Goal: Task Accomplishment & Management: Manage account settings

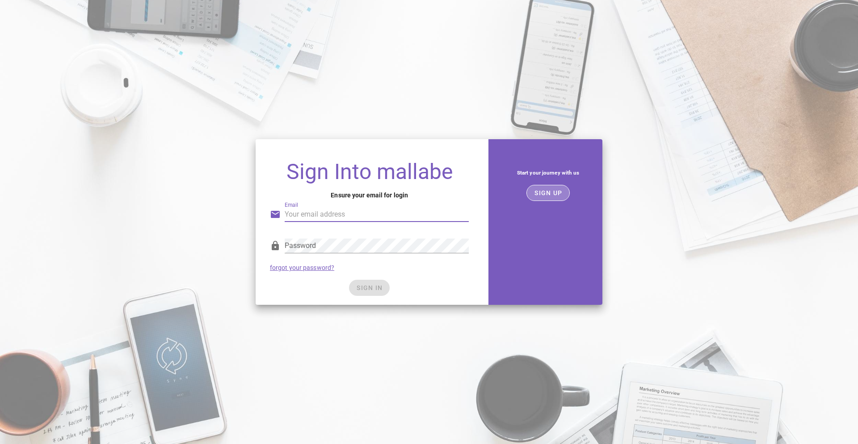
click at [541, 193] on span "SIGN UP" at bounding box center [548, 192] width 28 height 7
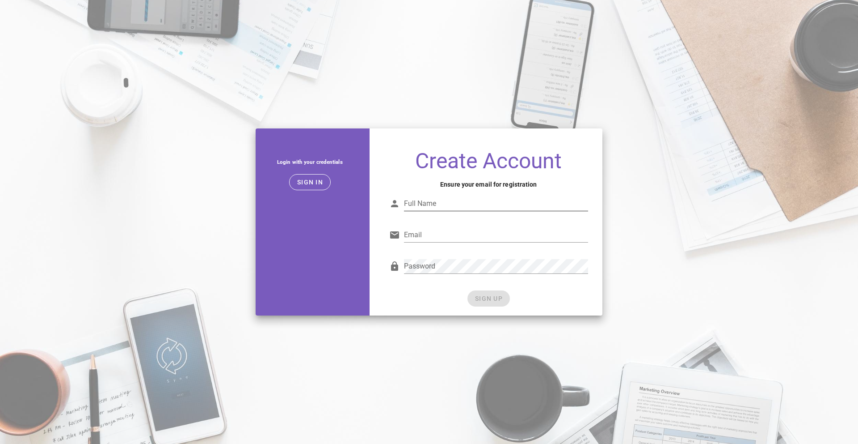
click at [463, 205] on input "Full Name" at bounding box center [496, 203] width 184 height 14
type input "Joabson"
type input "j"
click at [452, 207] on input "Joabson" at bounding box center [496, 203] width 184 height 14
type input "Joabson Souza"
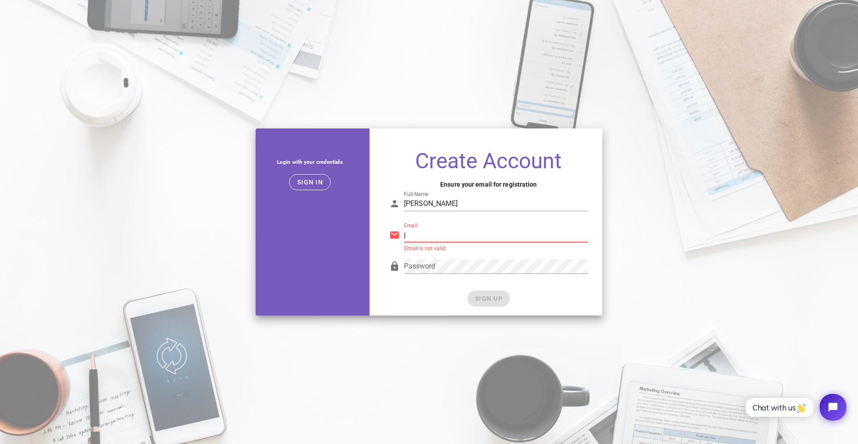
click at [444, 235] on input "j" at bounding box center [496, 235] width 184 height 14
type input "joabsondesouza@hotmail.com"
click at [491, 298] on div "SIGN UP" at bounding box center [488, 298] width 199 height 16
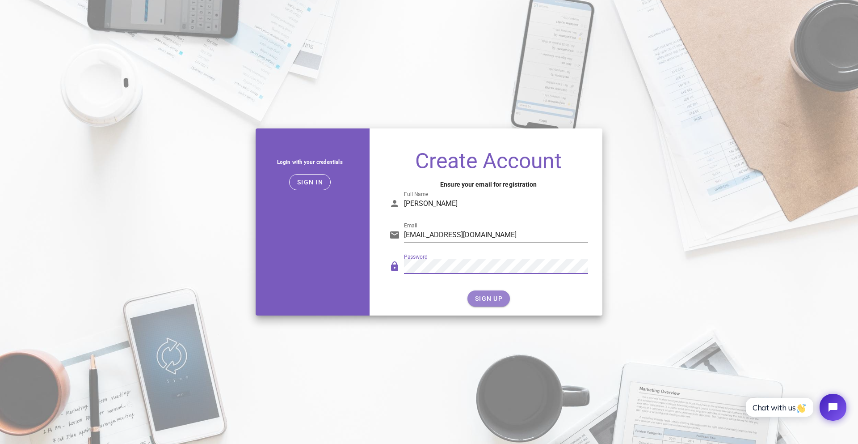
click at [483, 294] on button "SIGN UP" at bounding box center [489, 298] width 42 height 16
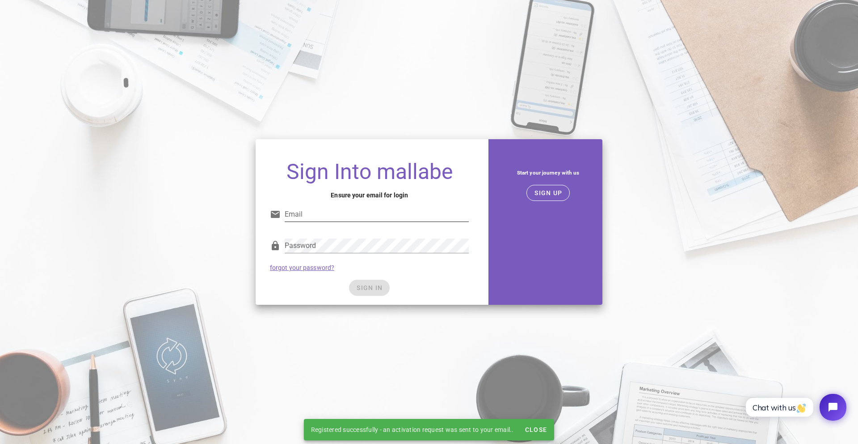
click at [381, 207] on input "Email" at bounding box center [377, 214] width 184 height 14
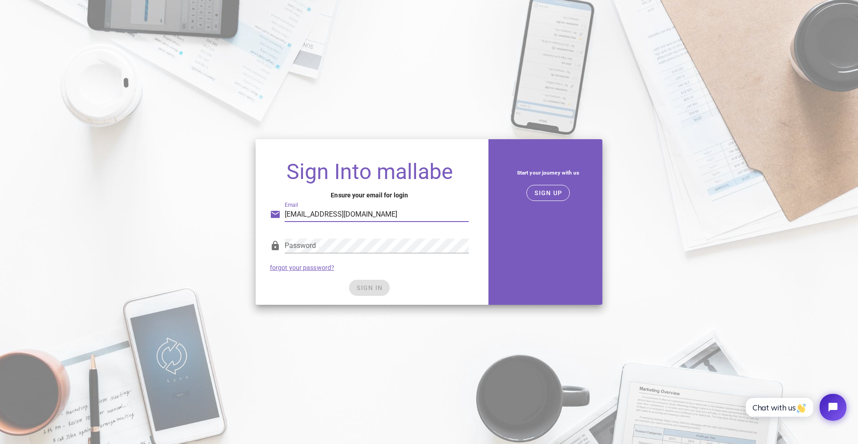
type input "joabsondesouza@hotmail.com"
click at [414, 289] on div "SIGN IN" at bounding box center [369, 287] width 199 height 16
click at [387, 290] on button "SIGN IN" at bounding box center [369, 287] width 41 height 16
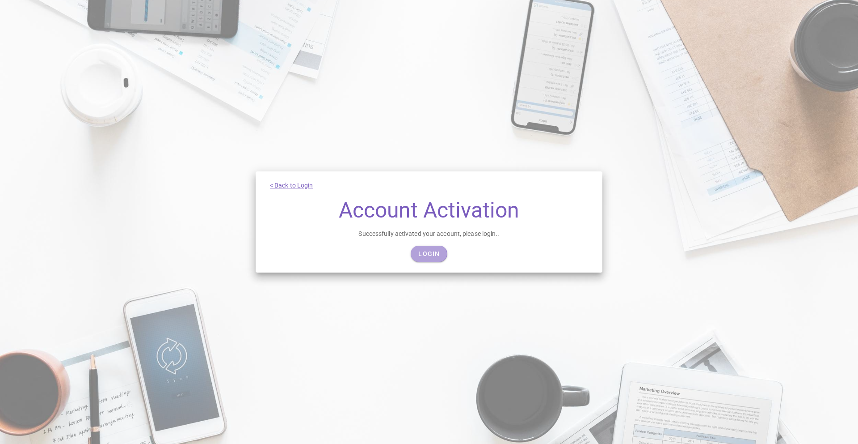
click at [429, 253] on span "Login" at bounding box center [429, 253] width 22 height 7
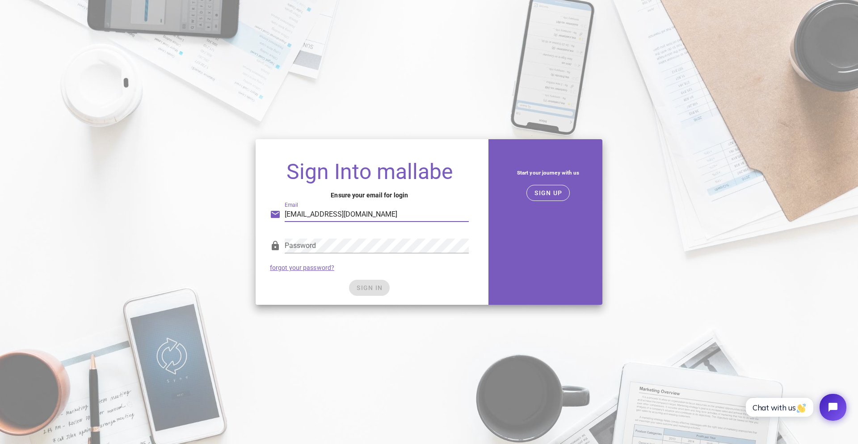
type input "joabsondesouza@hotmail.com"
click at [411, 280] on div "SIGN IN" at bounding box center [369, 287] width 199 height 16
click at [385, 288] on button "SIGN IN" at bounding box center [369, 287] width 41 height 16
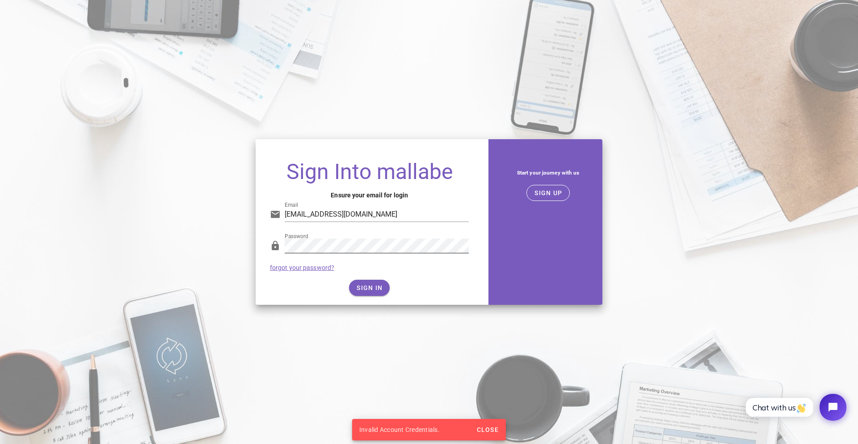
click at [388, 257] on div at bounding box center [377, 259] width 184 height 6
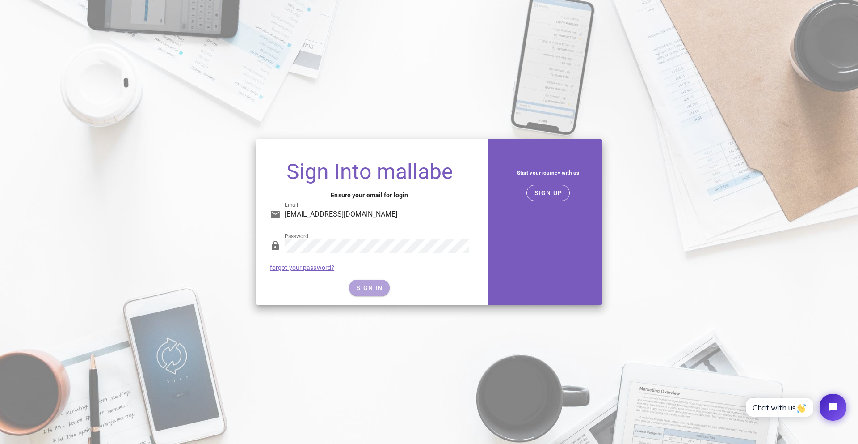
click at [355, 282] on button "SIGN IN" at bounding box center [369, 287] width 41 height 16
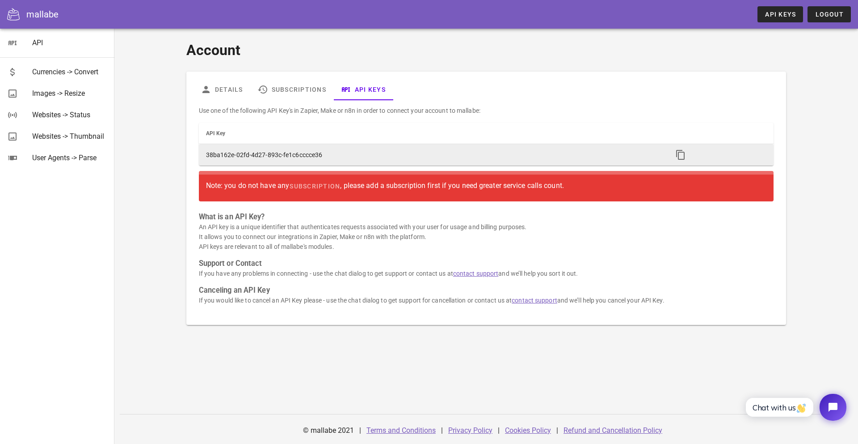
click at [268, 156] on td "38ba162e-02fd-4d27-893c-fe1c6cccce36" at bounding box center [432, 154] width 467 height 21
copy table "API Key"
